Goal: Communication & Community: Ask a question

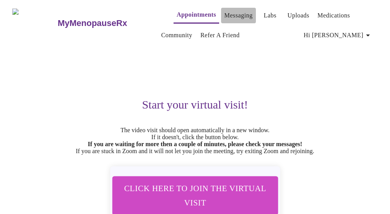
click at [234, 12] on link "Messaging" at bounding box center [238, 15] width 28 height 11
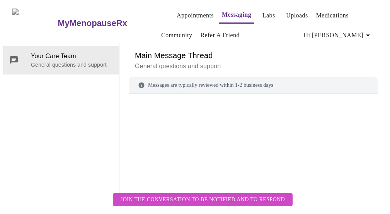
scroll to position [40, 0]
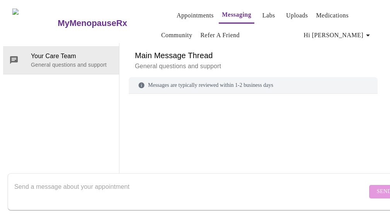
click at [234, 185] on textarea "Send a message about your appointment" at bounding box center [190, 191] width 353 height 25
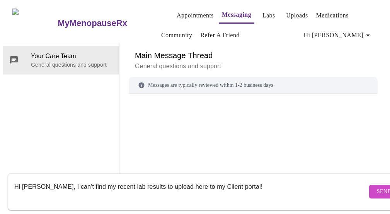
type textarea "Hi [PERSON_NAME], I can't find my recent lab results to upload here to my Clien…"
click at [377, 186] on span "Send" at bounding box center [384, 191] width 15 height 10
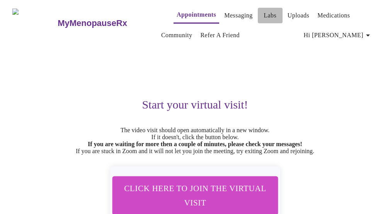
click at [264, 15] on link "Labs" at bounding box center [270, 15] width 13 height 11
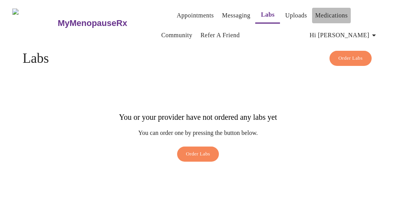
click at [315, 14] on link "Medications" at bounding box center [331, 15] width 32 height 11
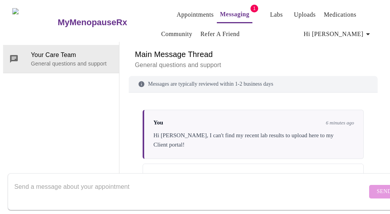
scroll to position [34, 0]
